Goal: Task Accomplishment & Management: Use online tool/utility

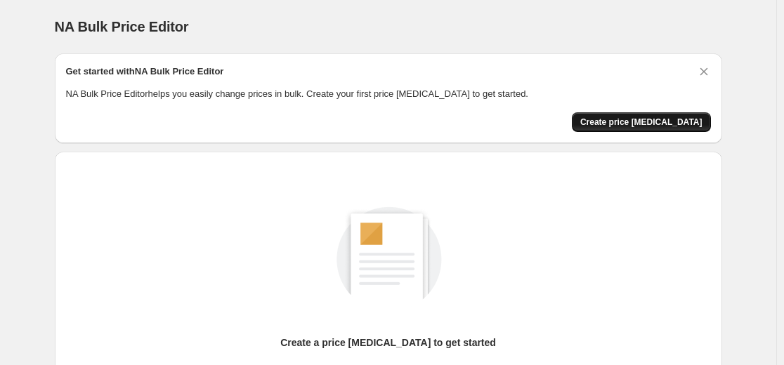
click at [657, 118] on span "Create price [MEDICAL_DATA]" at bounding box center [641, 122] width 122 height 11
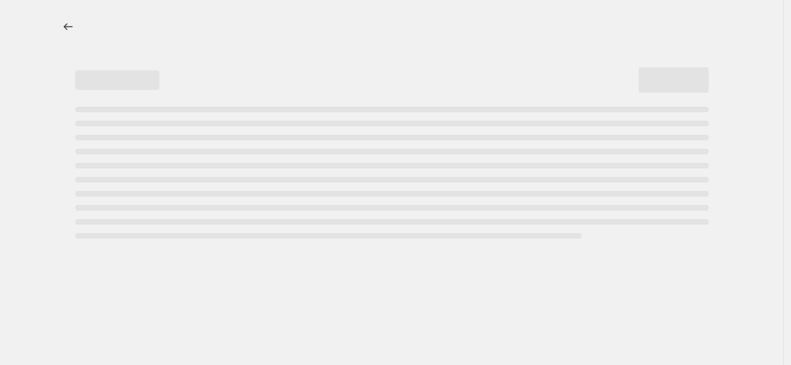
select select "percentage"
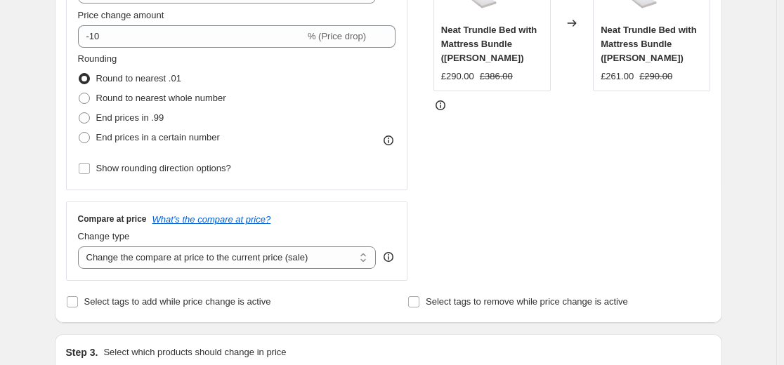
scroll to position [322, 0]
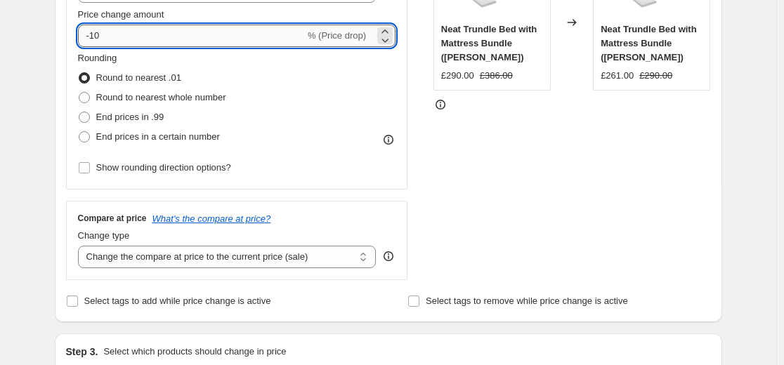
click at [122, 40] on input "-10" at bounding box center [191, 36] width 227 height 22
type input "-1"
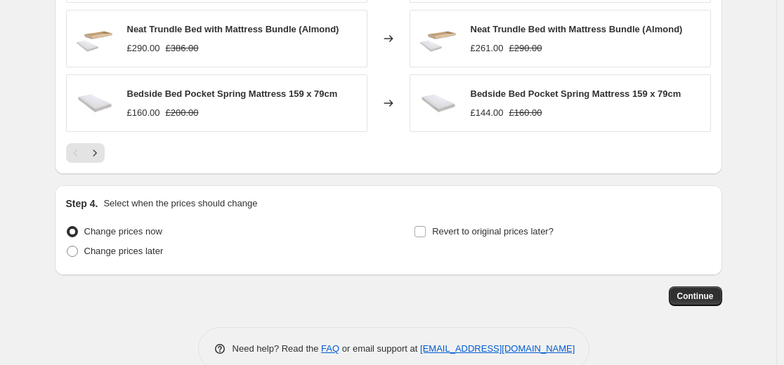
scroll to position [1044, 0]
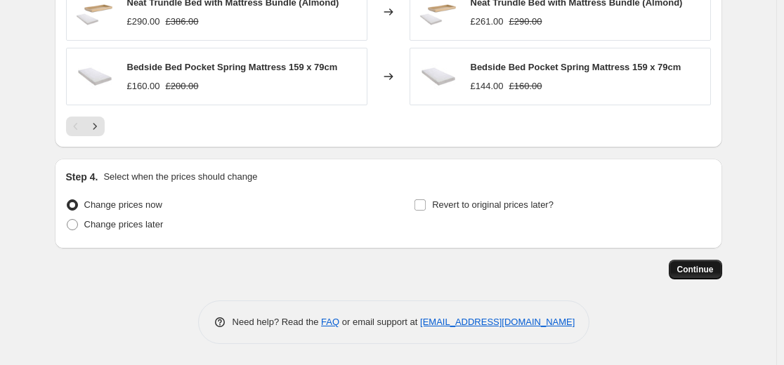
type input "-20"
click at [691, 272] on span "Continue" at bounding box center [695, 269] width 37 height 11
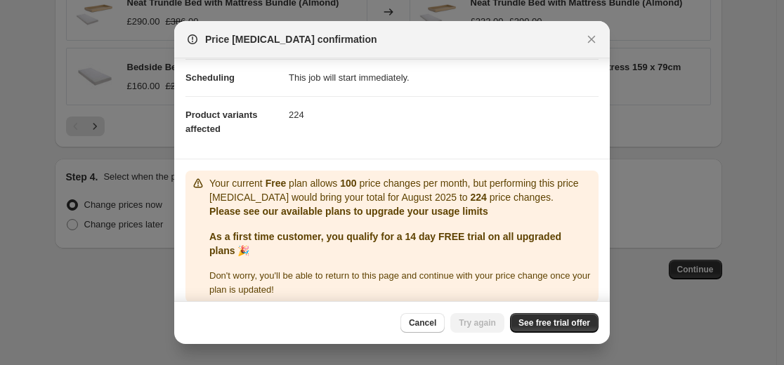
scroll to position [125, 0]
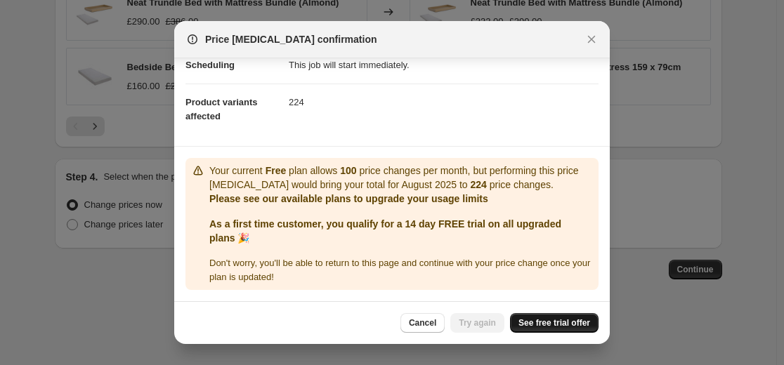
click at [532, 323] on span "See free trial offer" at bounding box center [554, 322] width 72 height 11
click at [429, 322] on span "Cancel" at bounding box center [422, 322] width 27 height 11
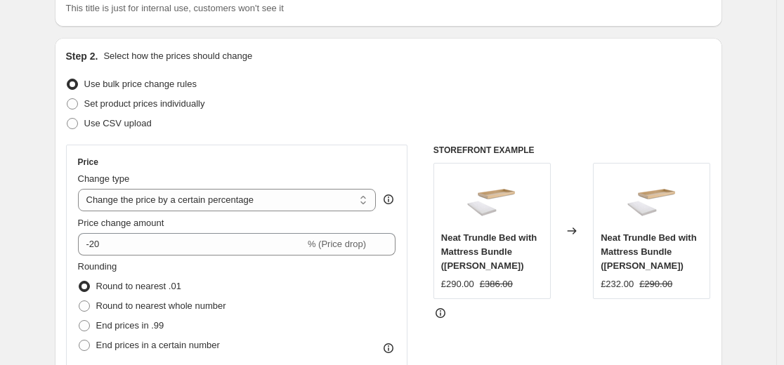
scroll to position [0, 0]
